Goal: Task Accomplishment & Management: Complete application form

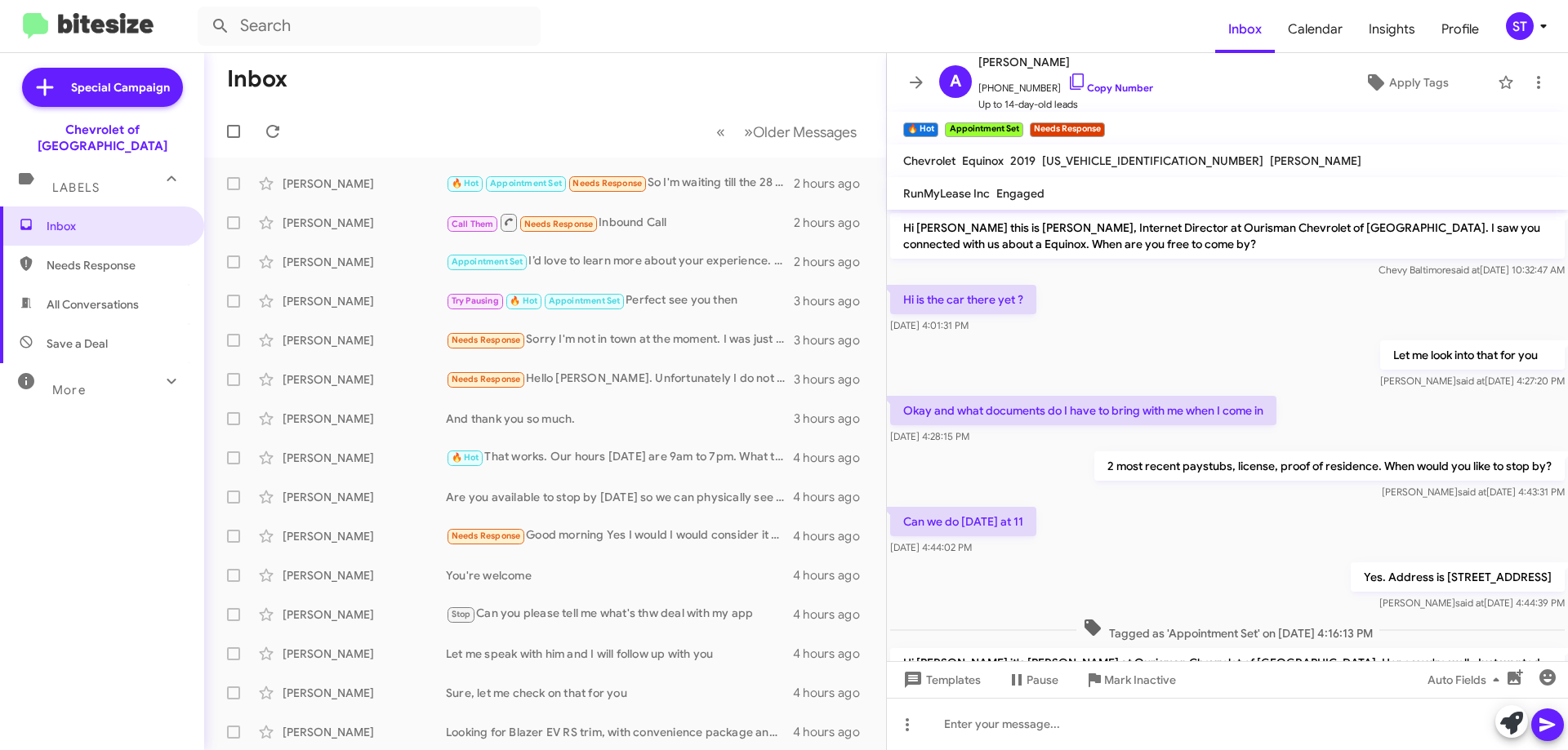
scroll to position [211, 0]
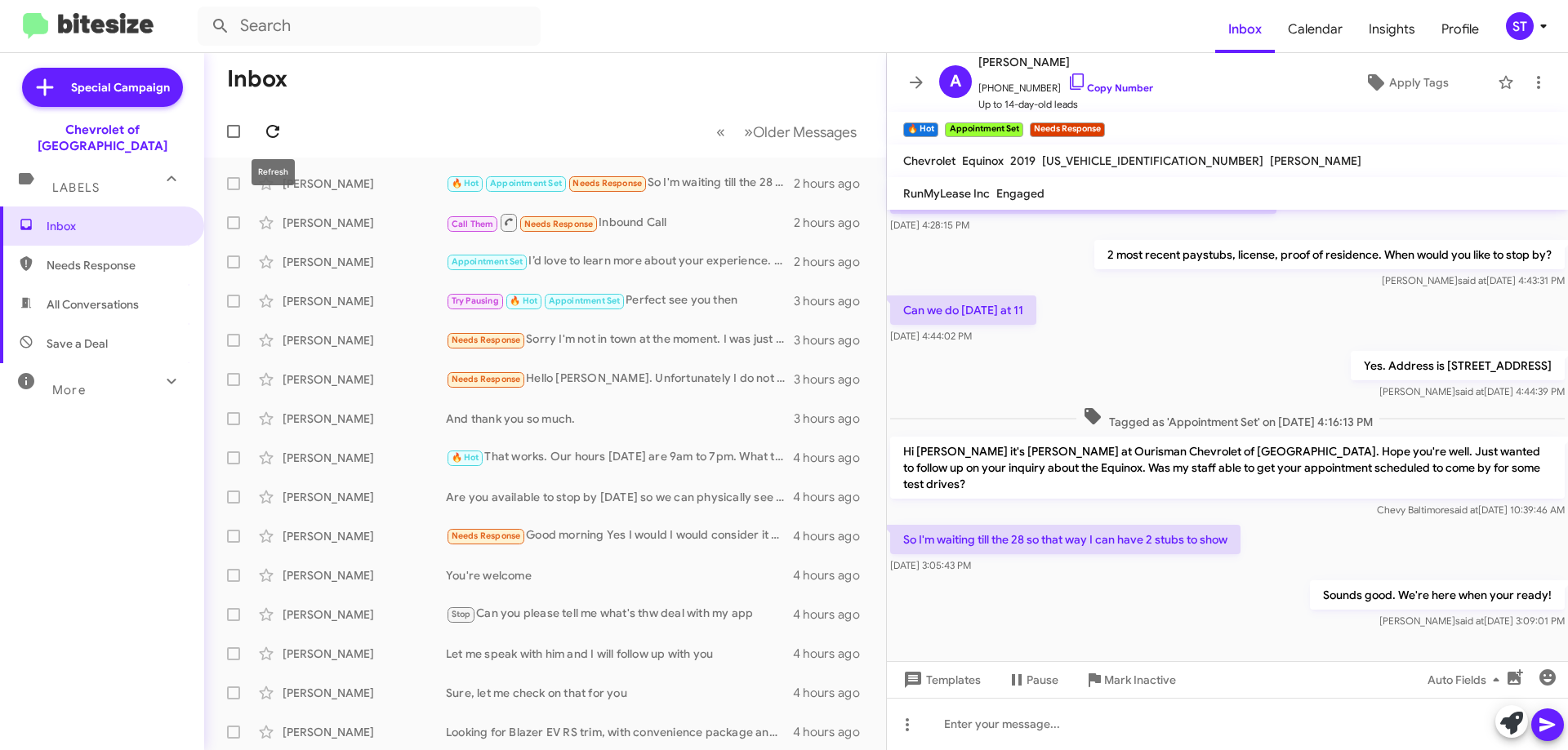
click at [274, 134] on icon at bounding box center [272, 131] width 20 height 20
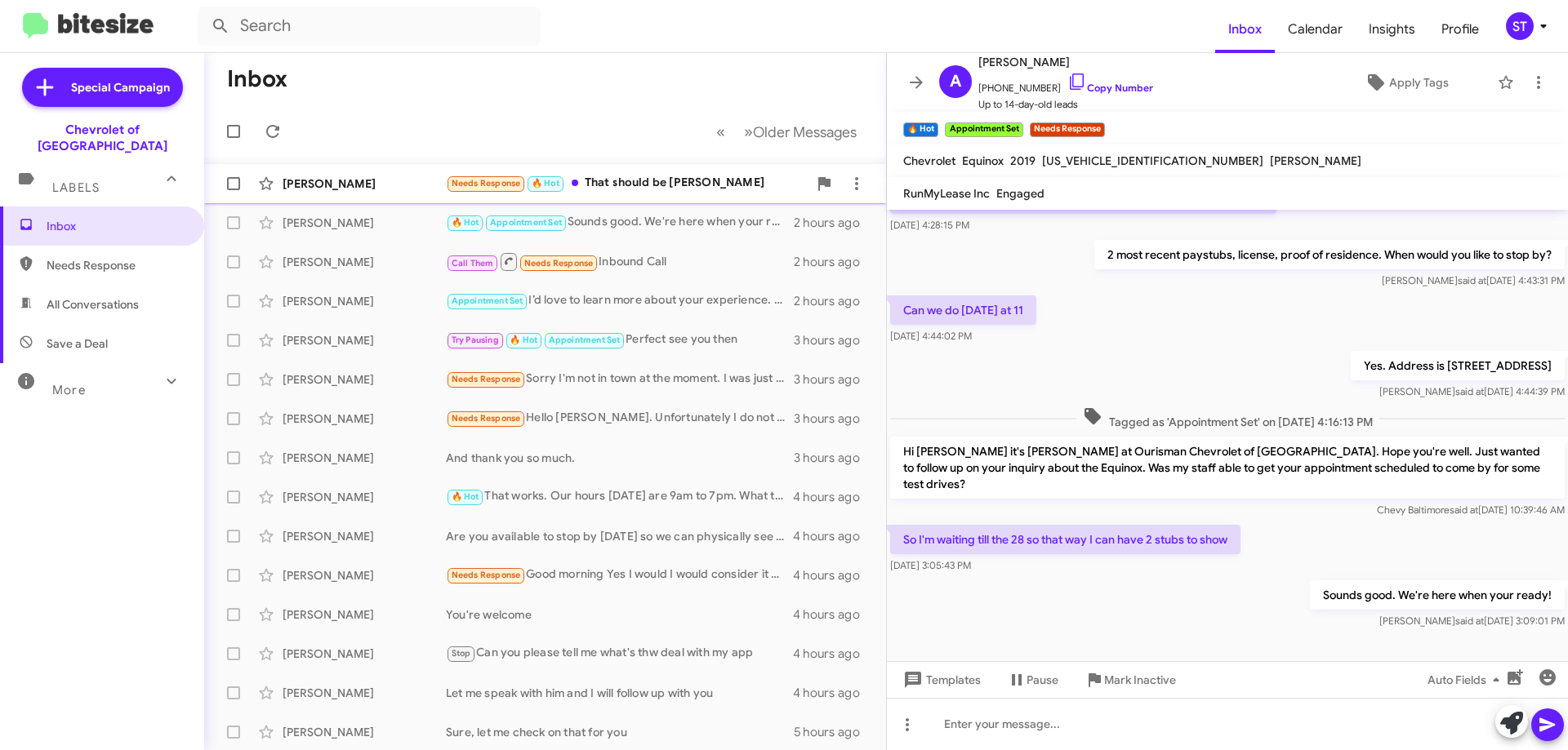
click at [673, 176] on div "Needs Response 🔥 Hot That should be [PERSON_NAME]" at bounding box center [626, 184] width 362 height 19
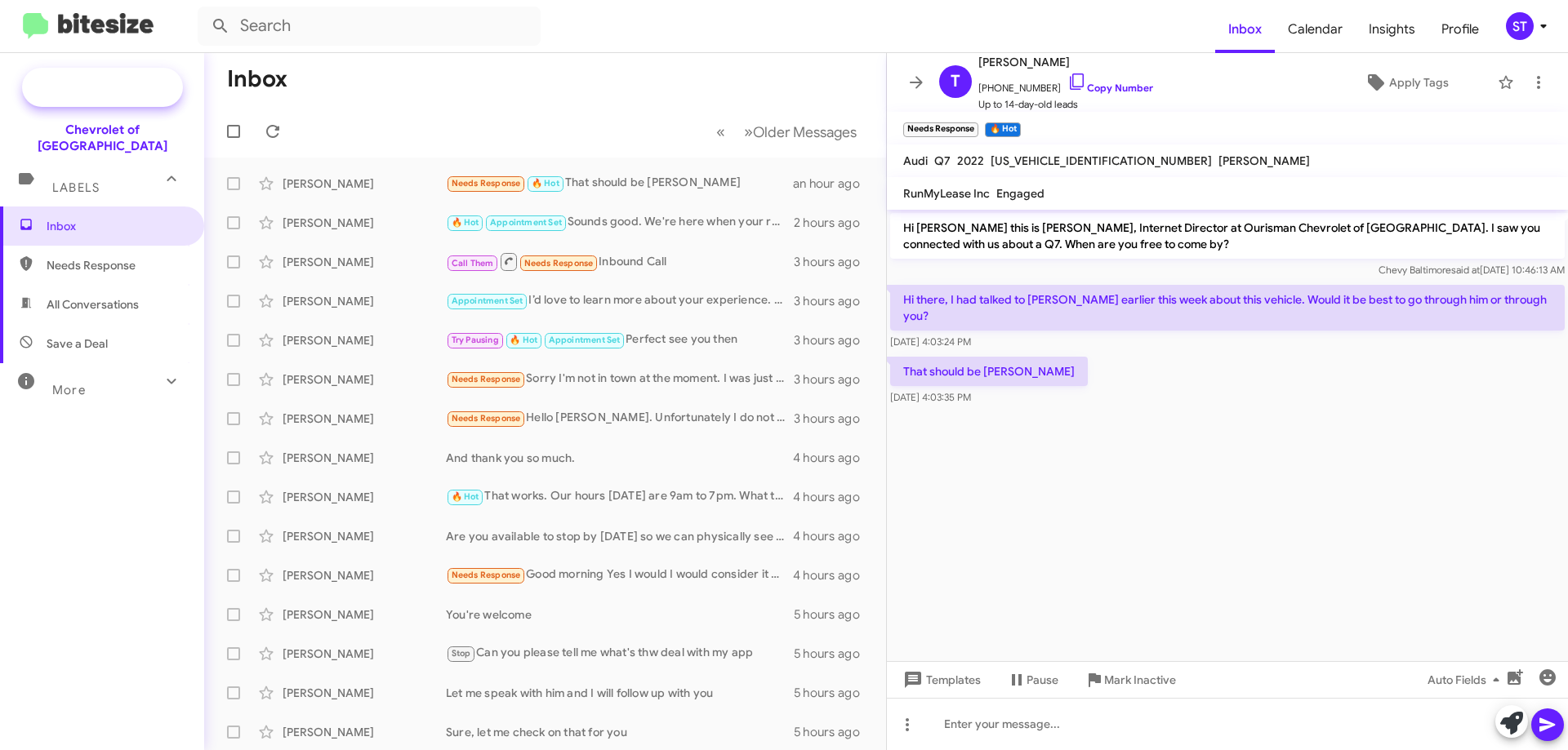
click at [117, 83] on span "Special Campaign" at bounding box center [120, 88] width 99 height 17
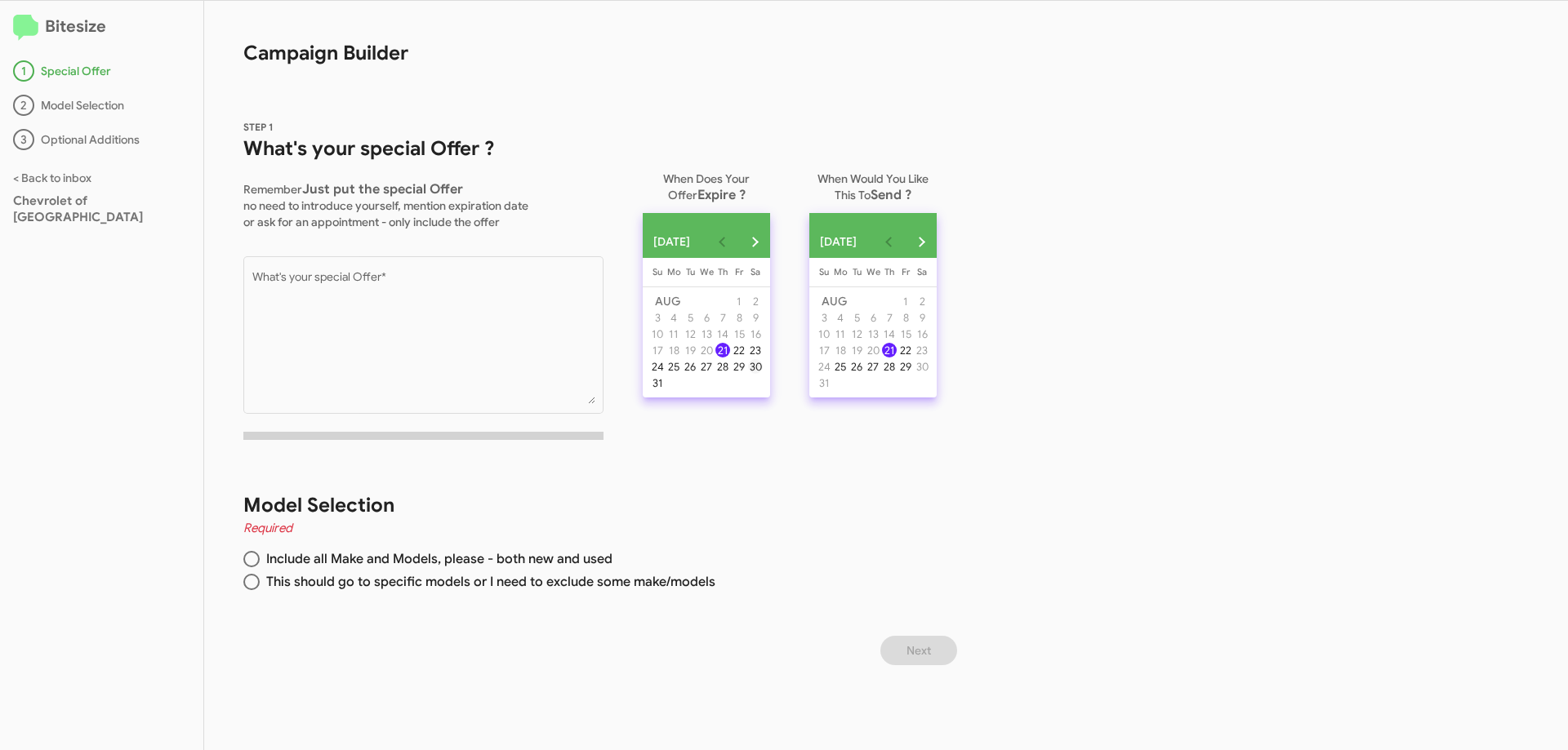
click at [763, 374] on div "30" at bounding box center [756, 367] width 15 height 15
click at [897, 358] on div "21" at bounding box center [889, 350] width 15 height 15
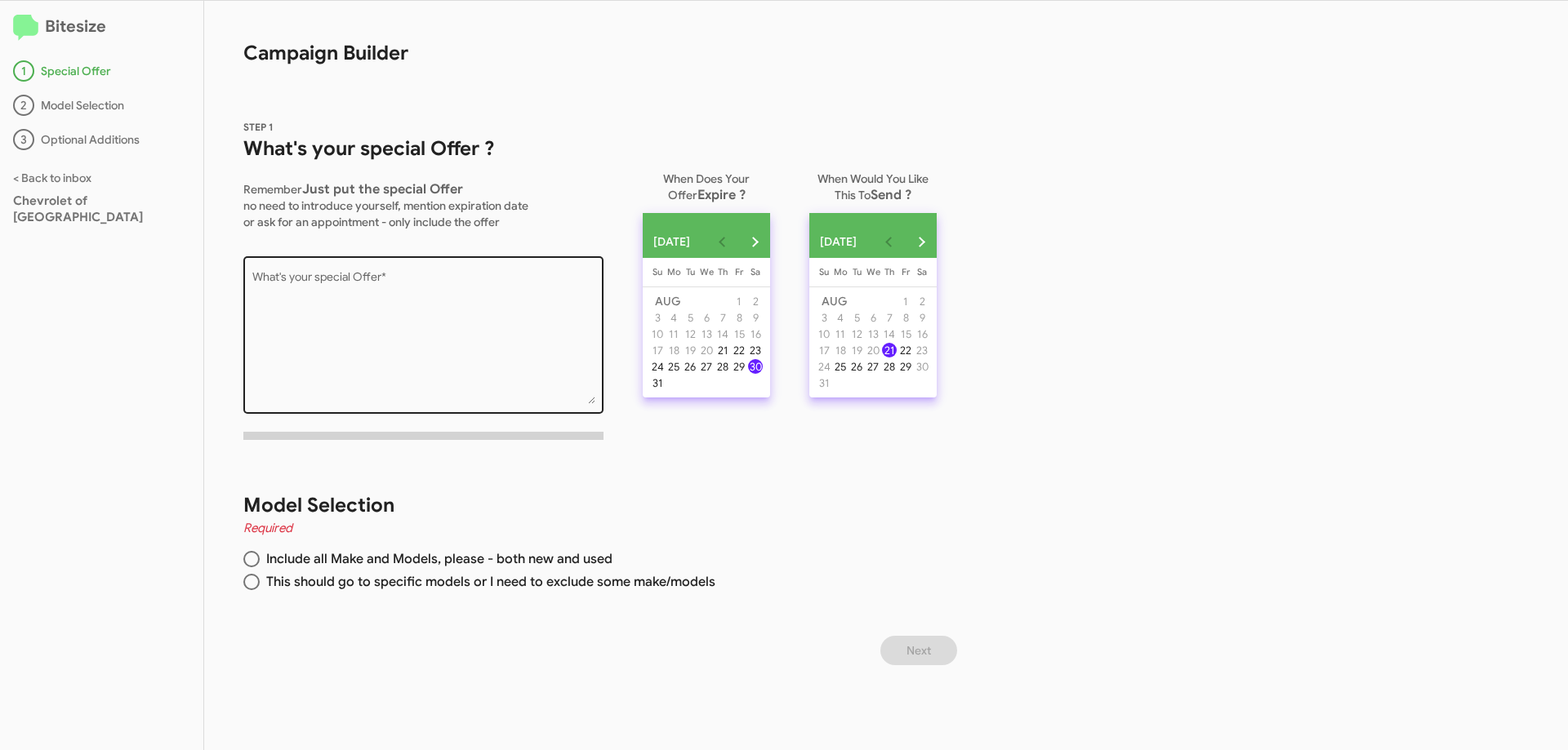
click at [310, 295] on textarea "What's your special Offer *" at bounding box center [424, 338] width 343 height 132
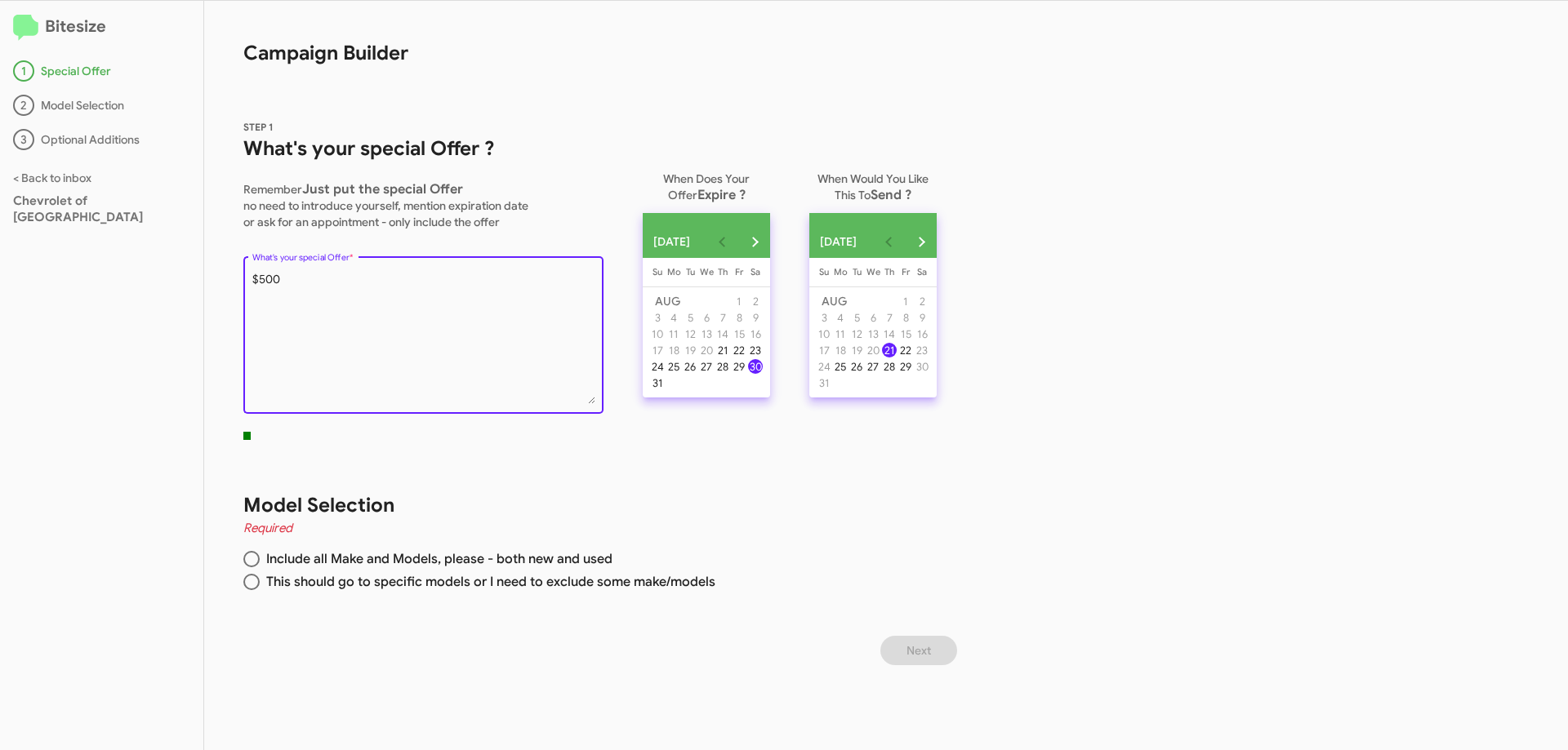
click at [343, 282] on textarea "What's your special Offer *" at bounding box center [424, 338] width 343 height 132
click at [295, 279] on textarea "What's your special Offer *" at bounding box center [424, 338] width 343 height 132
click at [492, 283] on textarea "What's your special Offer *" at bounding box center [424, 338] width 343 height 132
type textarea "$500 off all new Chevy models when financing with GM Financial"
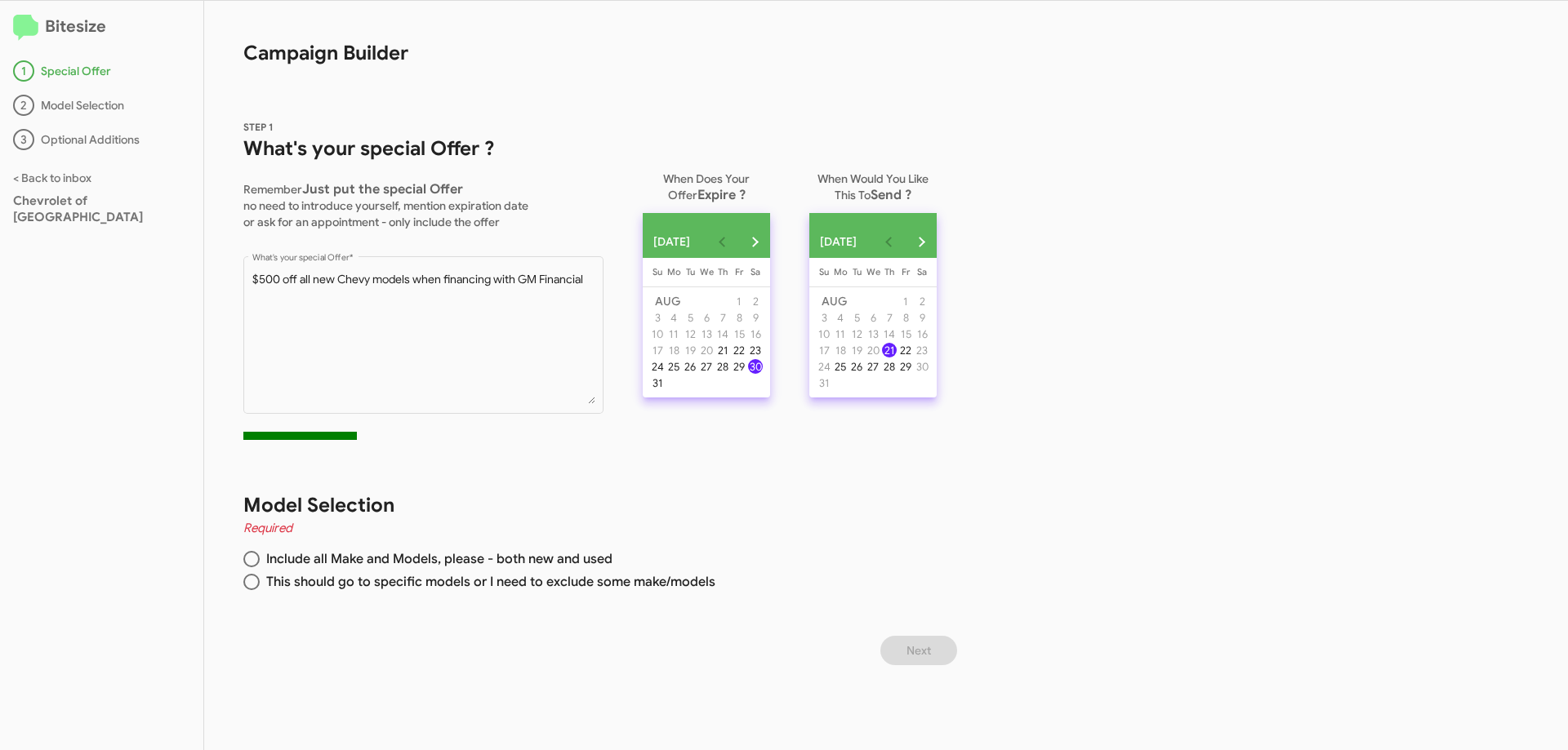
click at [897, 358] on div "21" at bounding box center [889, 350] width 15 height 15
click at [252, 586] on span at bounding box center [252, 582] width 17 height 17
click at [252, 586] on input "This should go to specific models or I need to exclude some make/models" at bounding box center [252, 582] width 17 height 17
radio input "true"
click at [250, 585] on span at bounding box center [251, 581] width 8 height 8
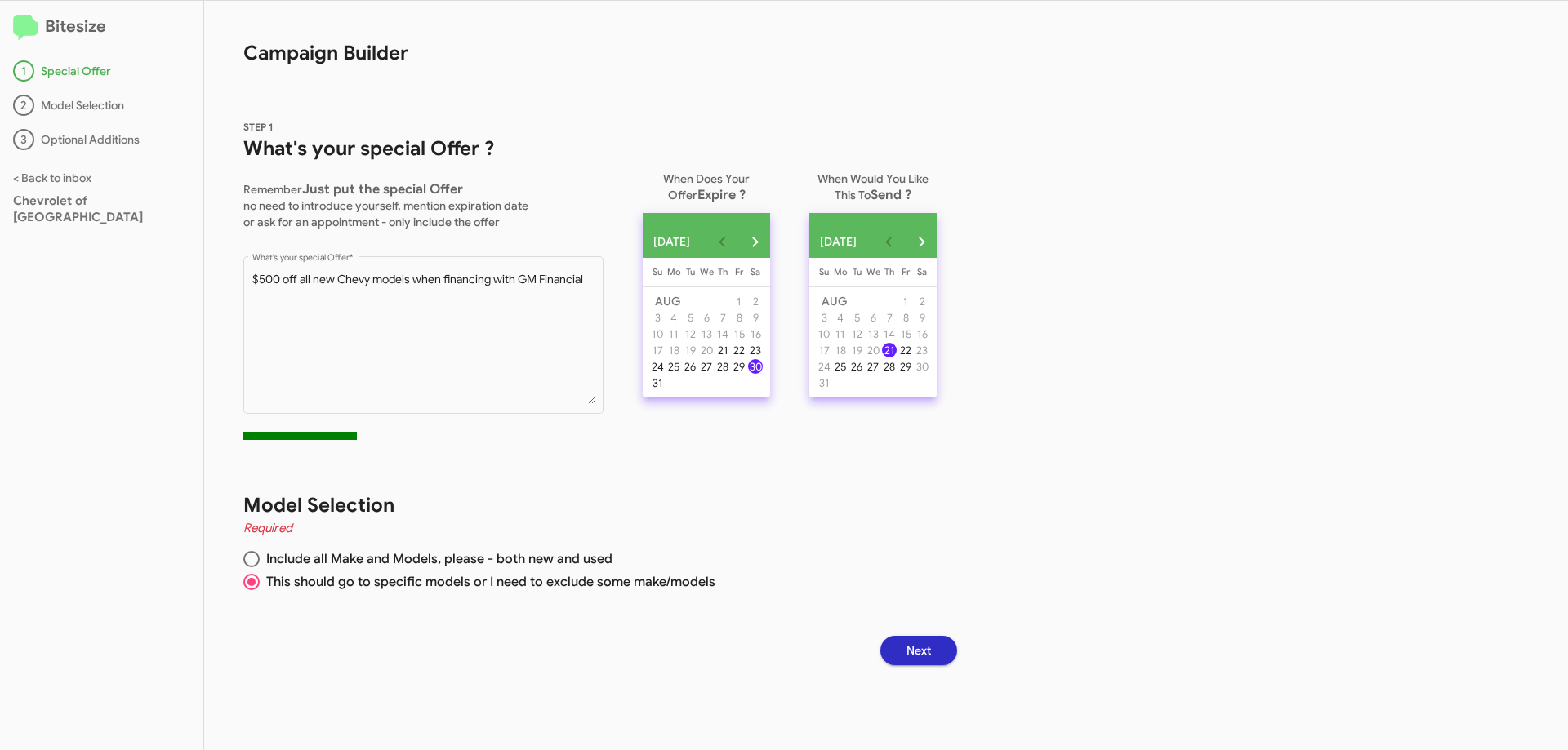
click at [250, 585] on input "This should go to specific models or I need to exclude some make/models" at bounding box center [252, 582] width 17 height 17
click at [946, 649] on button "Next" at bounding box center [919, 651] width 76 height 30
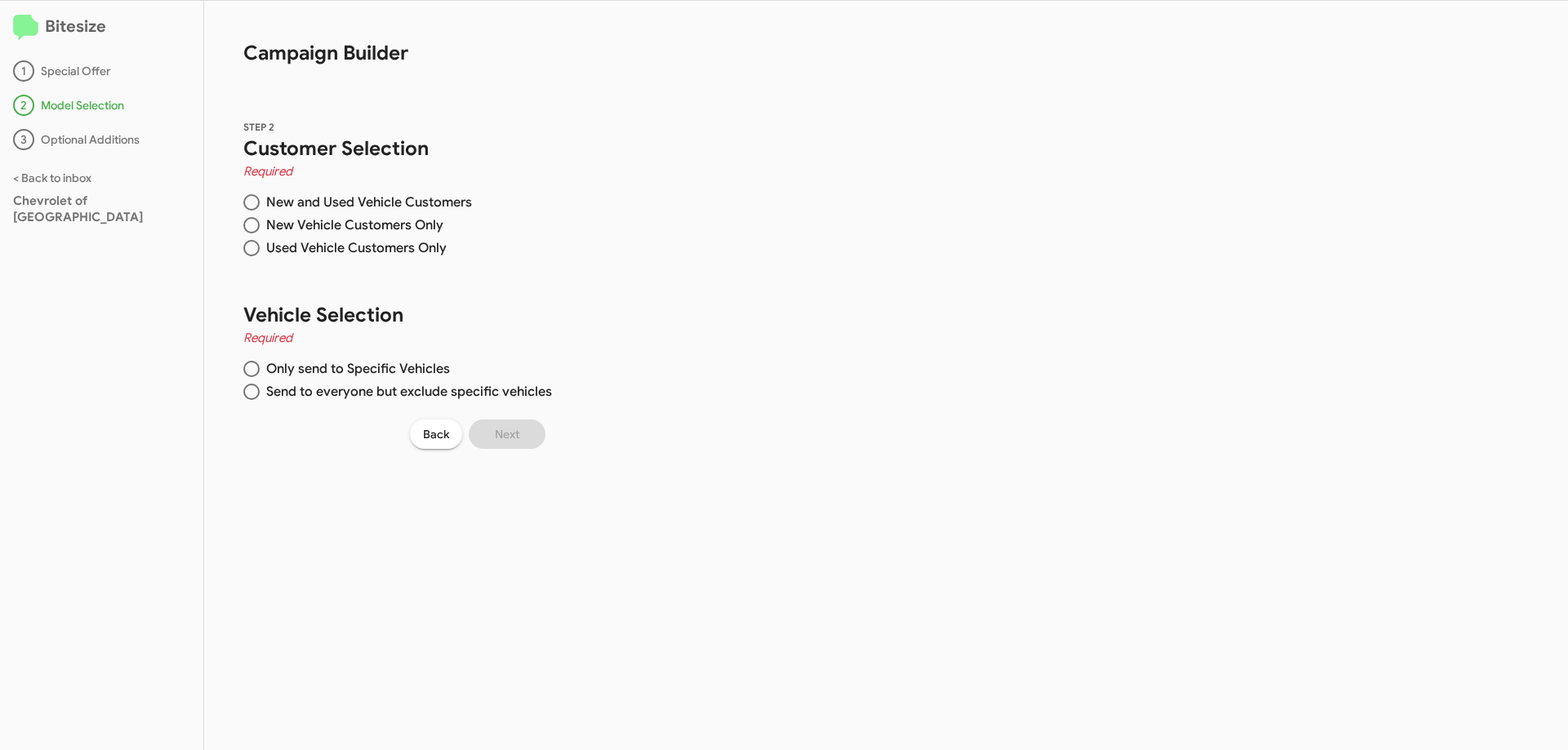
click at [249, 225] on span at bounding box center [252, 225] width 17 height 17
click at [249, 225] on input "New Vehicle Customers Only" at bounding box center [252, 225] width 17 height 17
radio input "true"
click at [255, 366] on span at bounding box center [252, 369] width 17 height 17
click at [255, 366] on input "Only send to Specific Vehicles" at bounding box center [252, 369] width 17 height 17
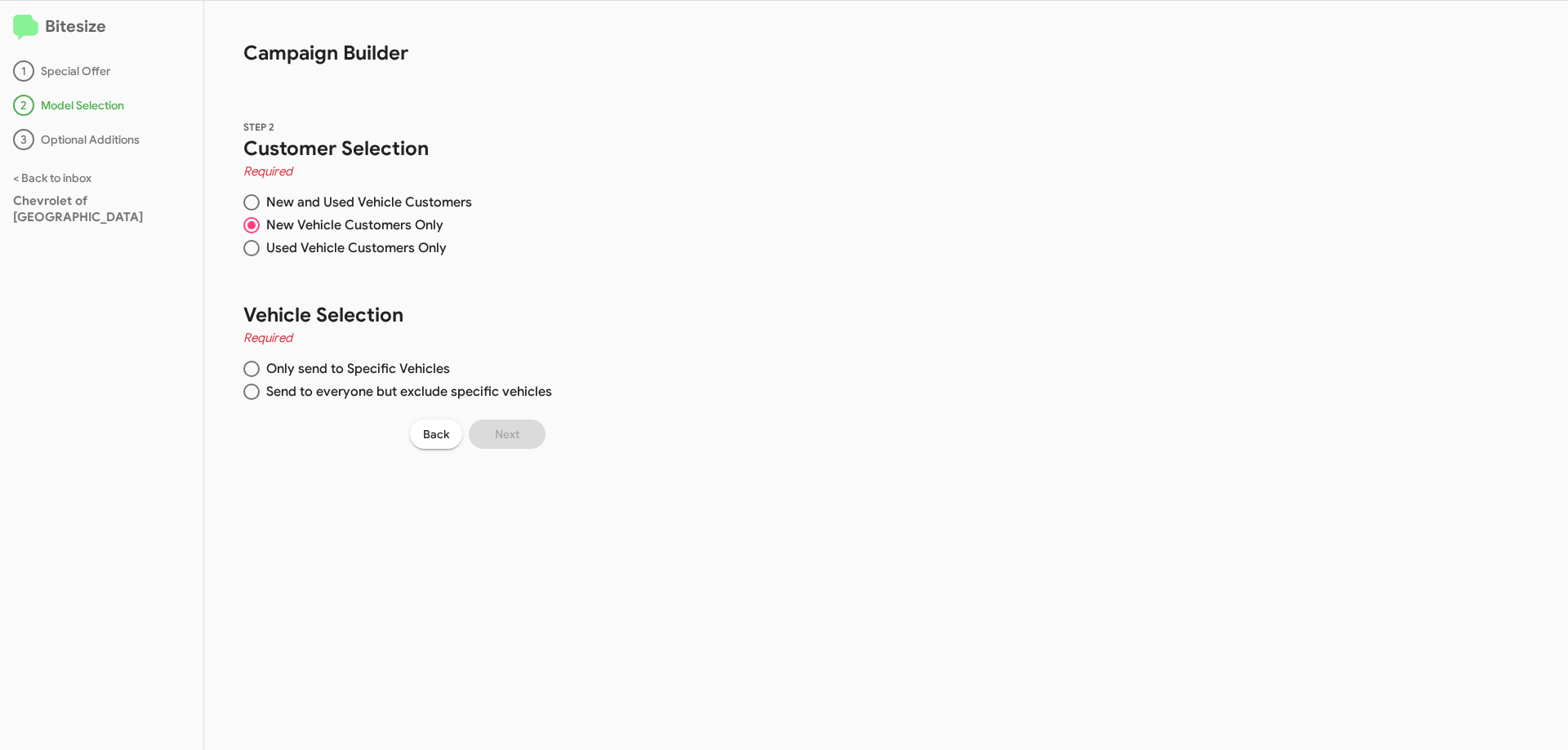
radio input "true"
click at [609, 527] on label "Chevrolet" at bounding box center [633, 525] width 72 height 20
click at [604, 531] on input "Chevrolet" at bounding box center [604, 531] width 1 height 1
checkbox input "true"
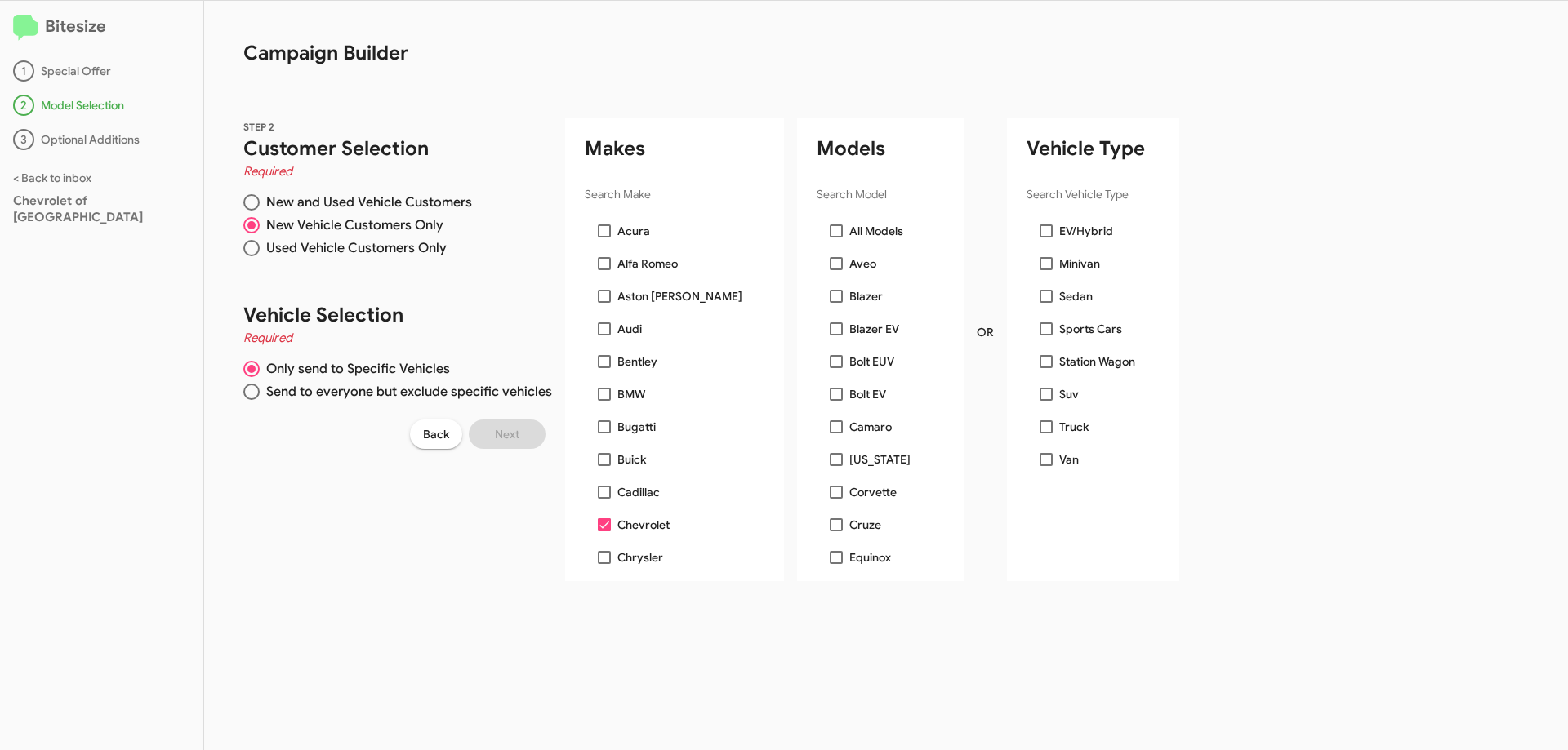
click at [834, 232] on span at bounding box center [836, 231] width 13 height 13
click at [835, 238] on input "All Models" at bounding box center [835, 238] width 1 height 1
checkbox input "true"
click at [527, 437] on button "Next" at bounding box center [507, 434] width 76 height 30
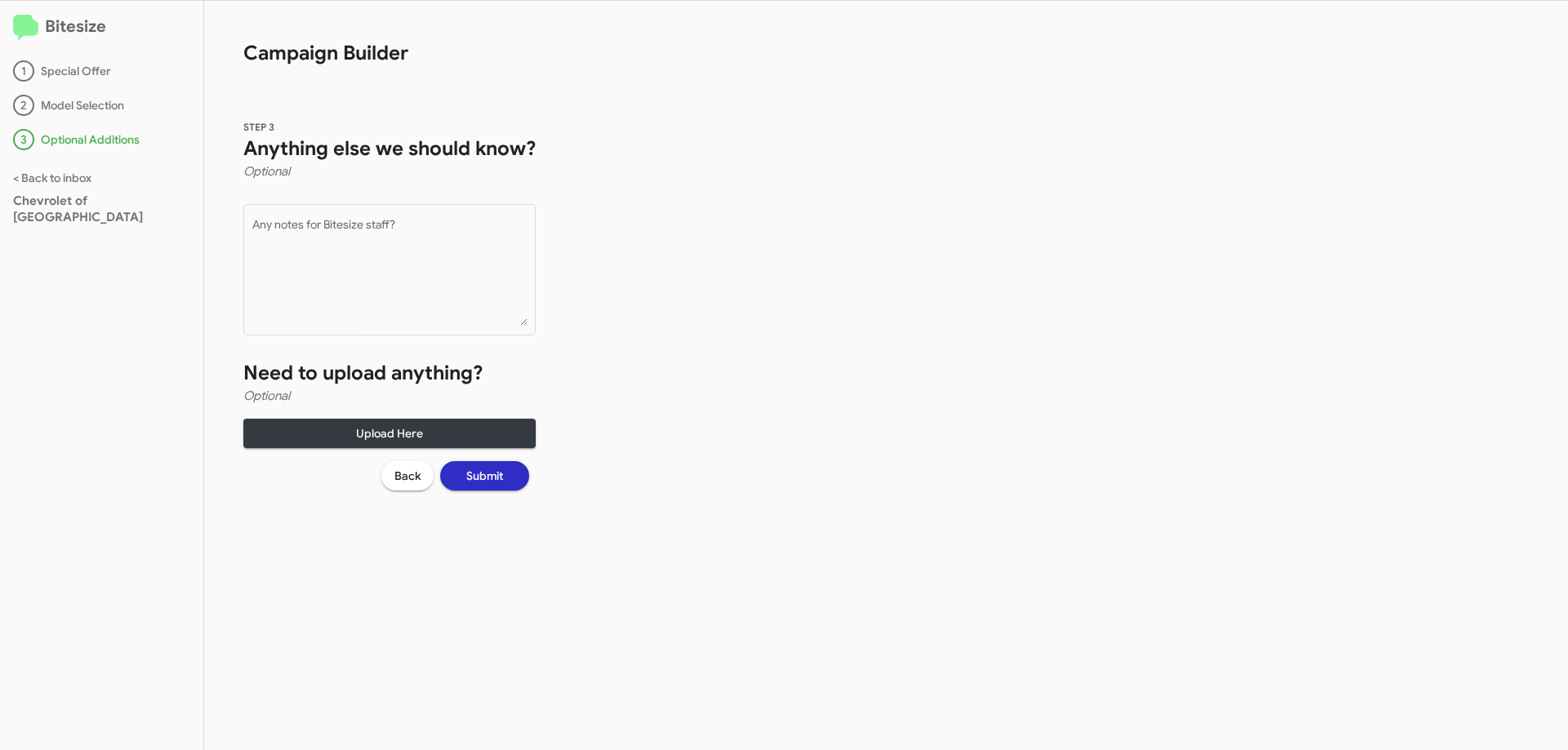
click at [505, 476] on button "Submit" at bounding box center [485, 476] width 89 height 30
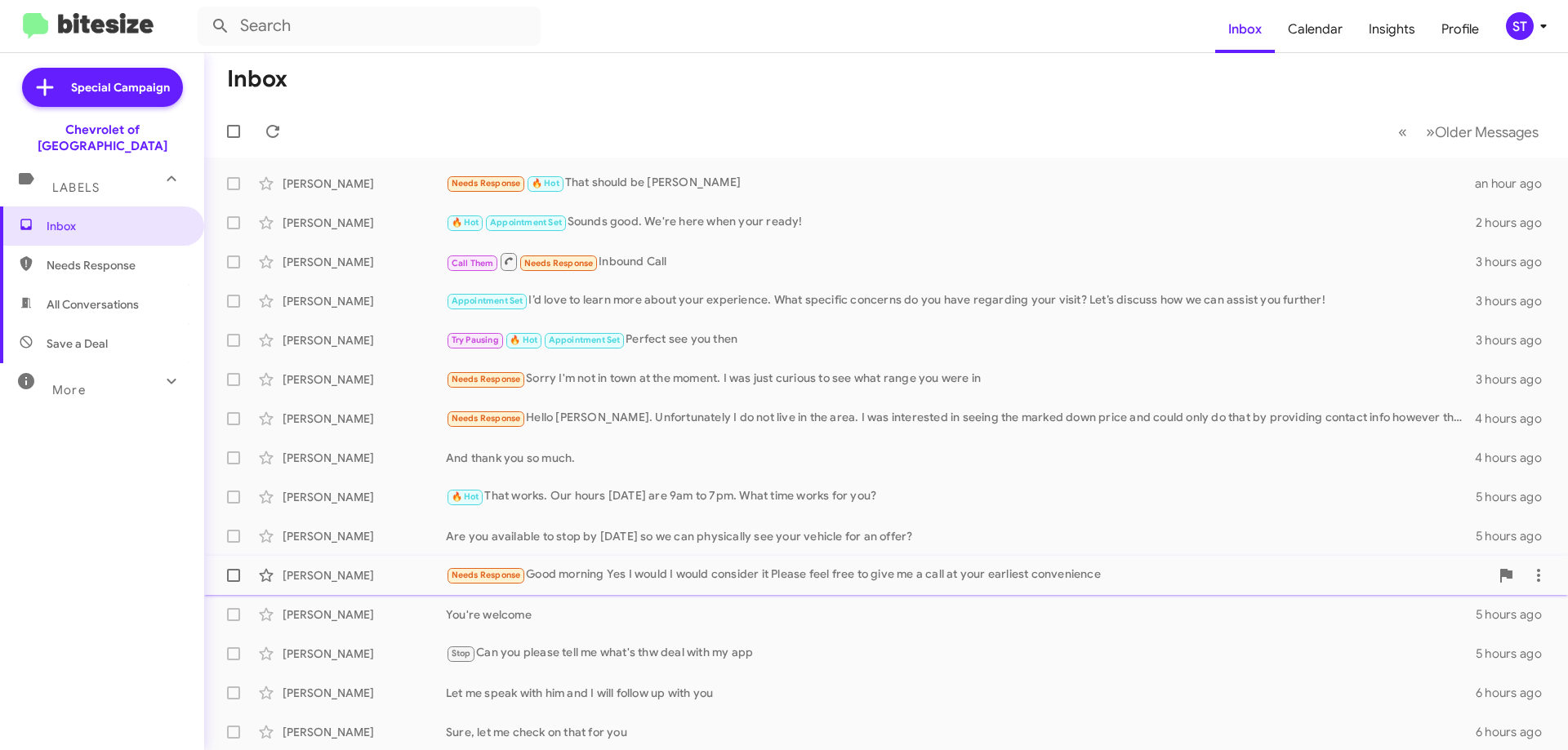
drag, startPoint x: 664, startPoint y: 583, endPoint x: 630, endPoint y: 588, distance: 34.4
click at [664, 583] on div "Needs Response Good morning Yes I would I would consider it Please feel free to…" at bounding box center [968, 575] width 1044 height 19
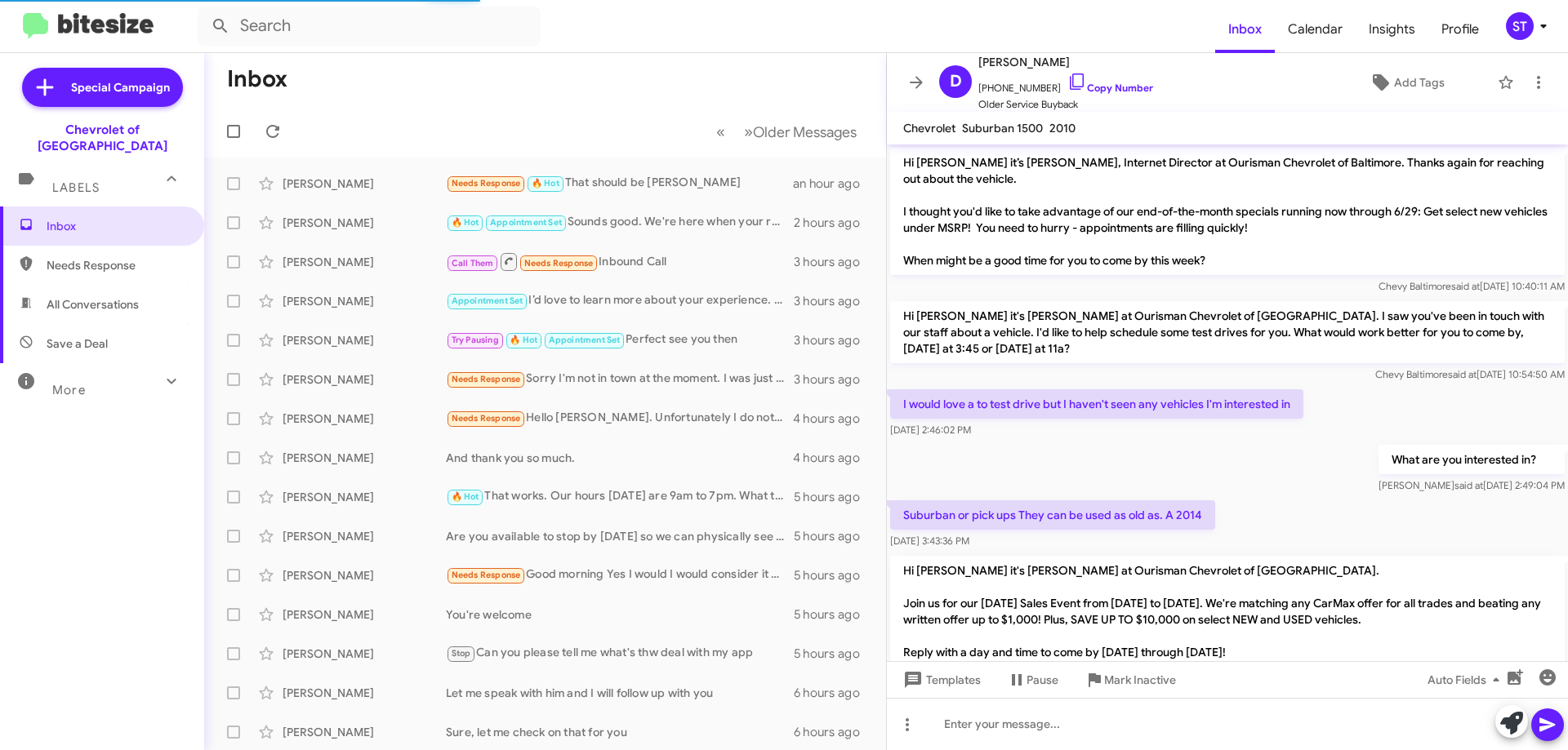
scroll to position [574, 0]
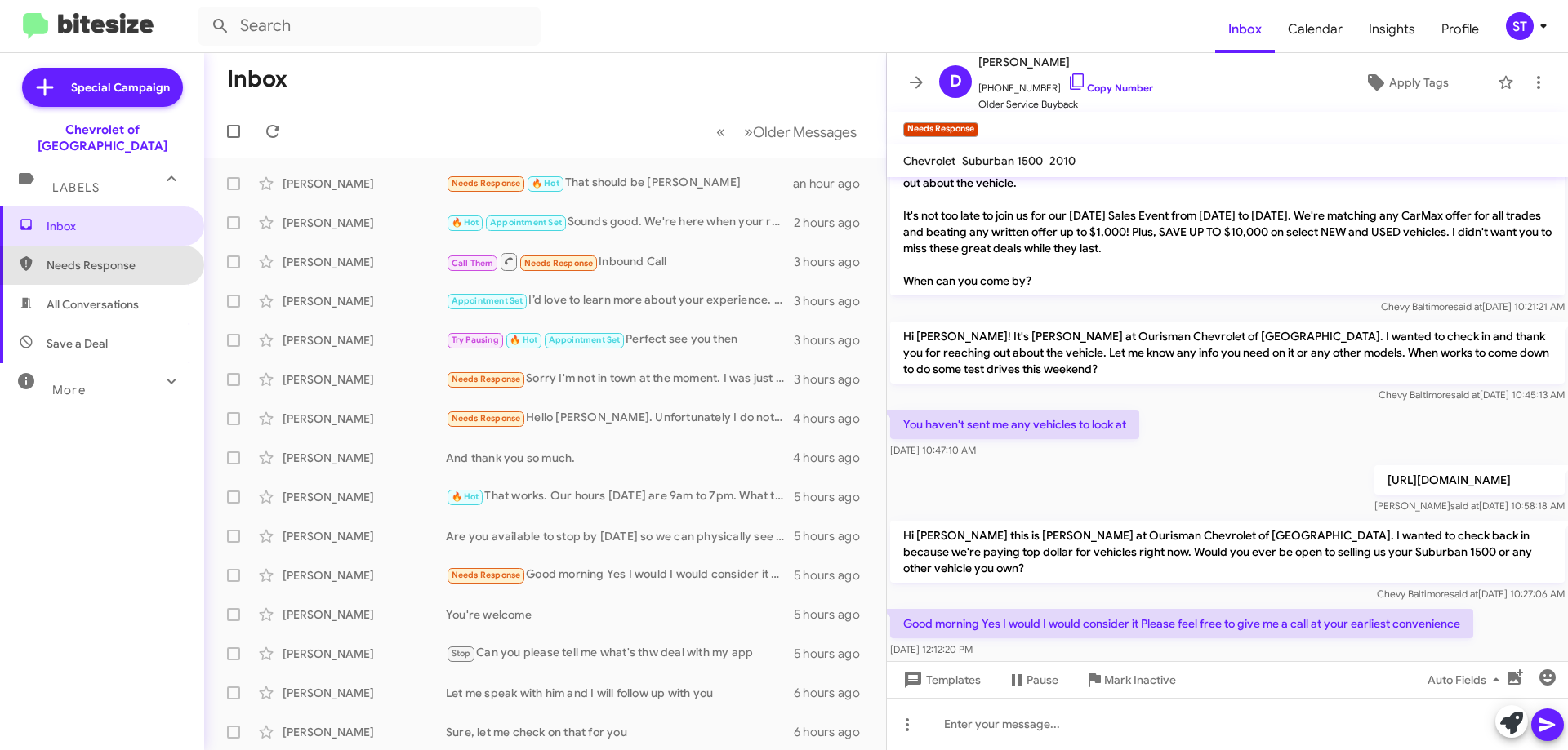
click at [116, 257] on span "Needs Response" at bounding box center [116, 266] width 139 height 17
type input "in:needs-response"
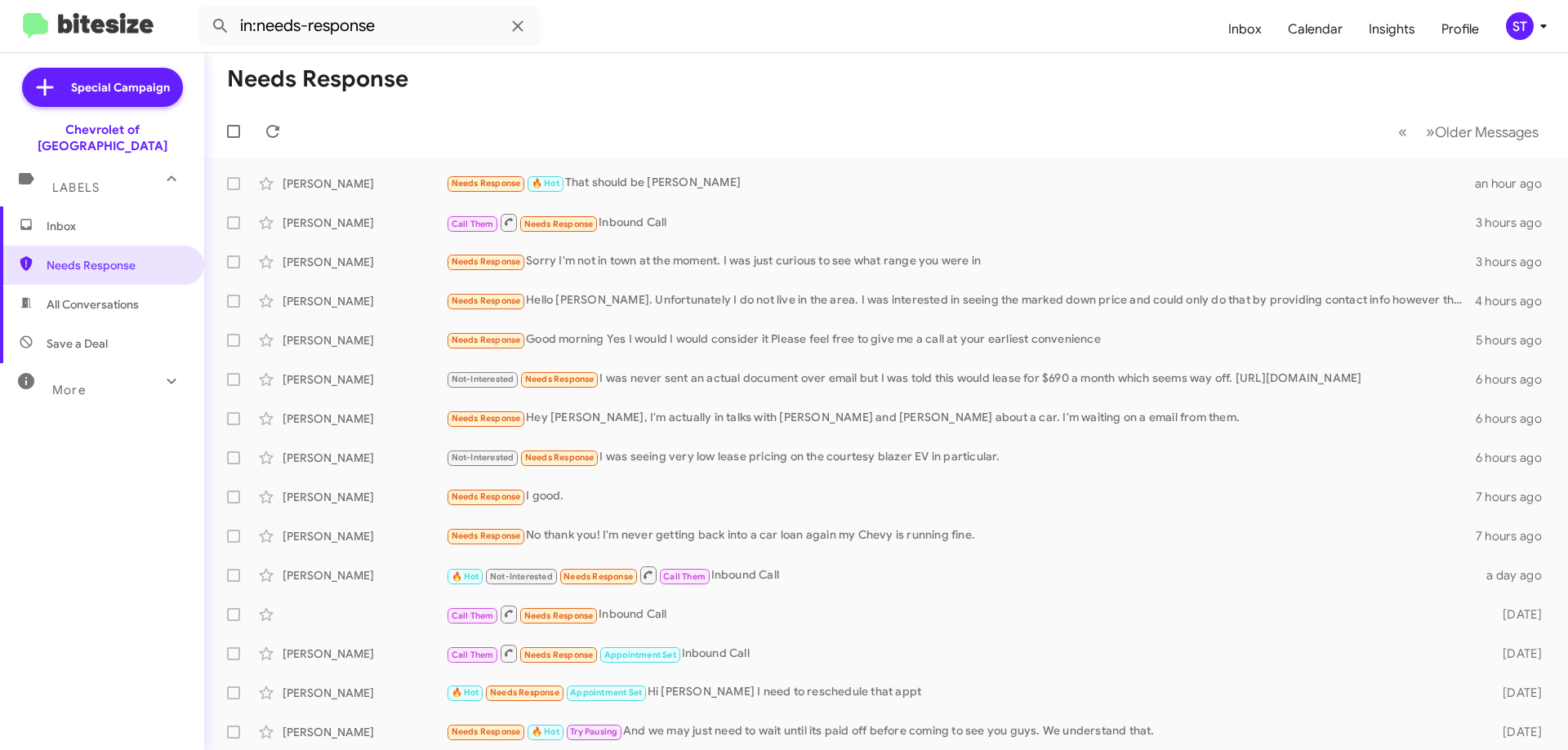
click at [77, 218] on span "Inbox" at bounding box center [116, 226] width 139 height 17
